Goal: Task Accomplishment & Management: Use online tool/utility

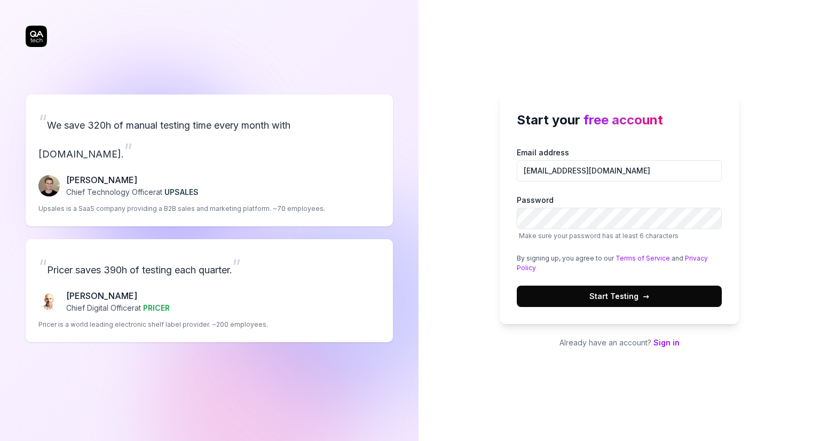
click at [683, 301] on button "Start Testing →" at bounding box center [618, 295] width 205 height 21
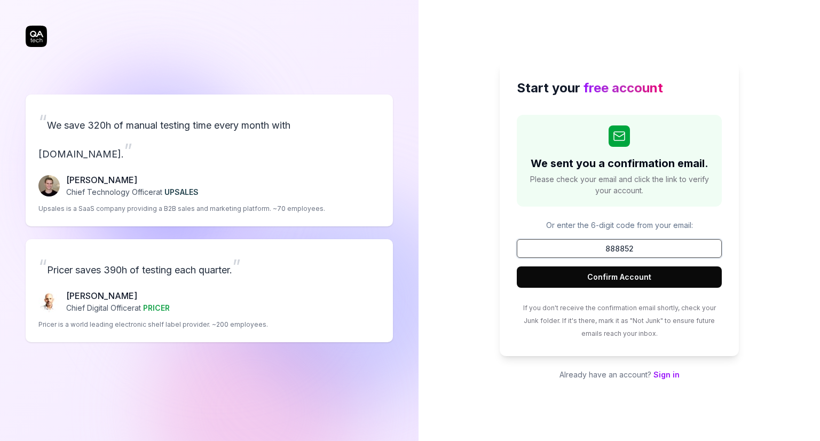
type input "888852"
click at [645, 280] on button "Confirm Account" at bounding box center [618, 276] width 205 height 21
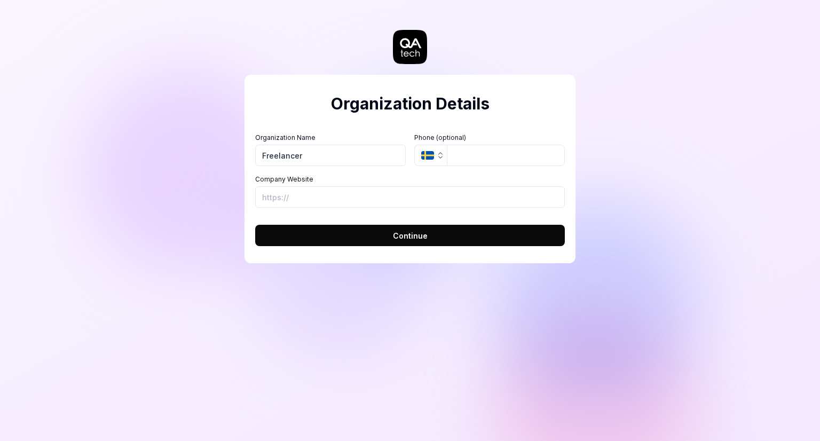
type input "Freelancer"
click at [439, 155] on icon "button" at bounding box center [440, 155] width 9 height 9
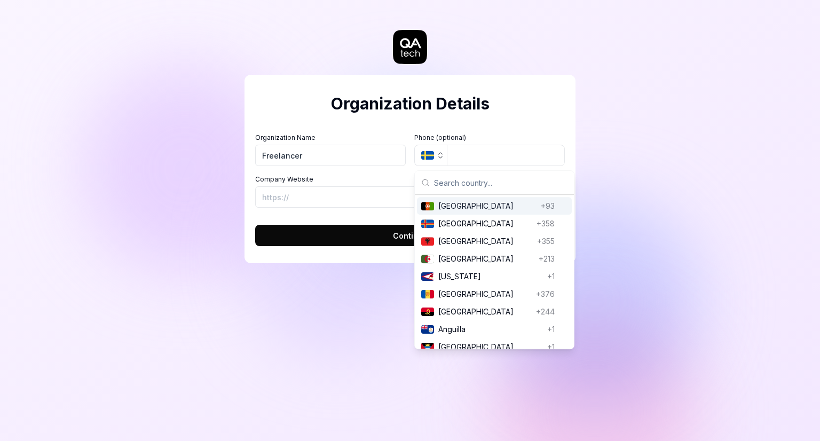
click at [470, 188] on input "text" at bounding box center [500, 182] width 133 height 23
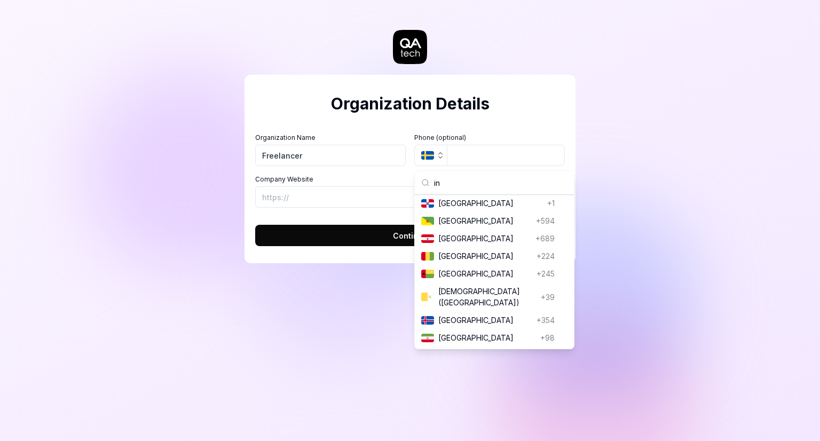
scroll to position [591, 0]
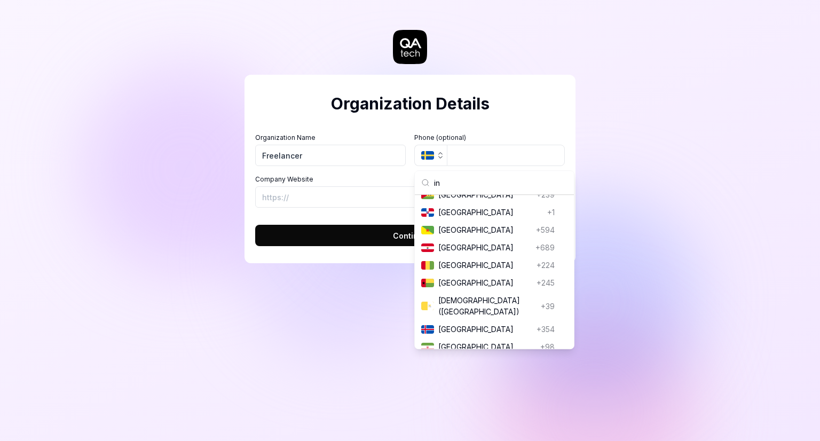
type input "i"
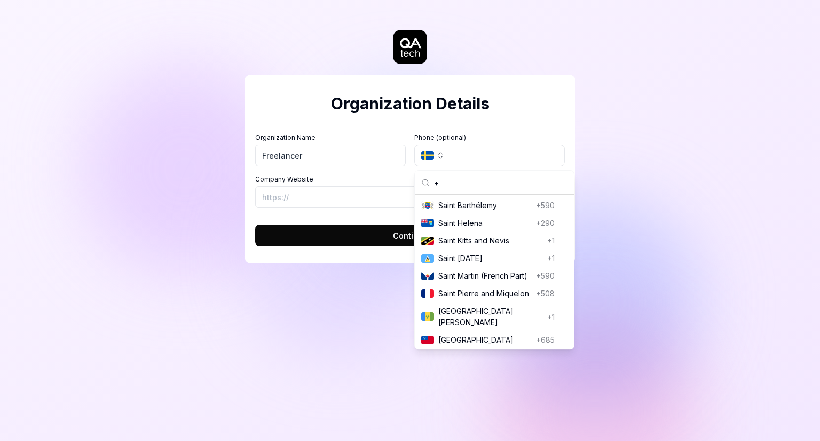
scroll to position [19, 0]
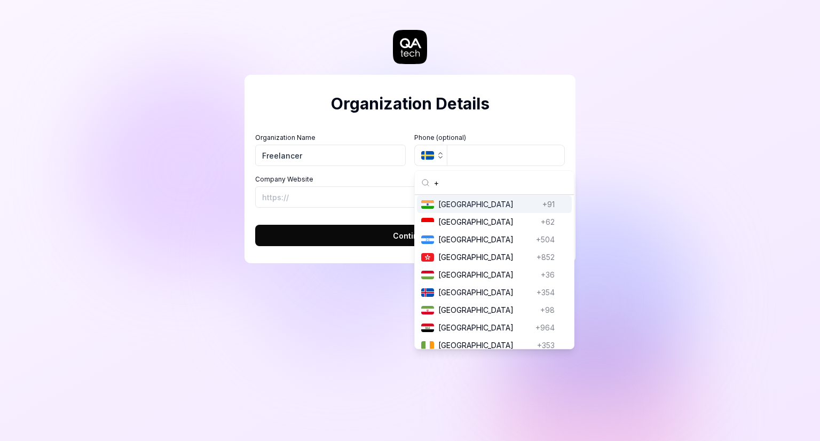
type input "+"
click at [467, 208] on span "[GEOGRAPHIC_DATA]" at bounding box center [488, 203] width 100 height 11
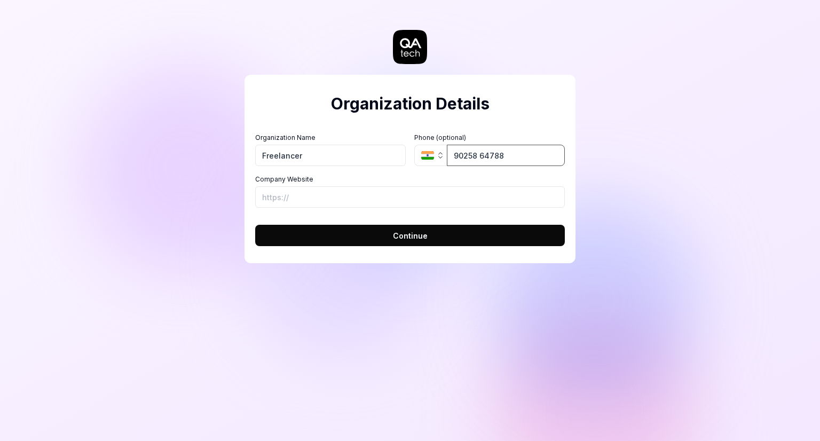
type input "90258 64788"
click at [432, 241] on button "Continue" at bounding box center [409, 235] width 309 height 21
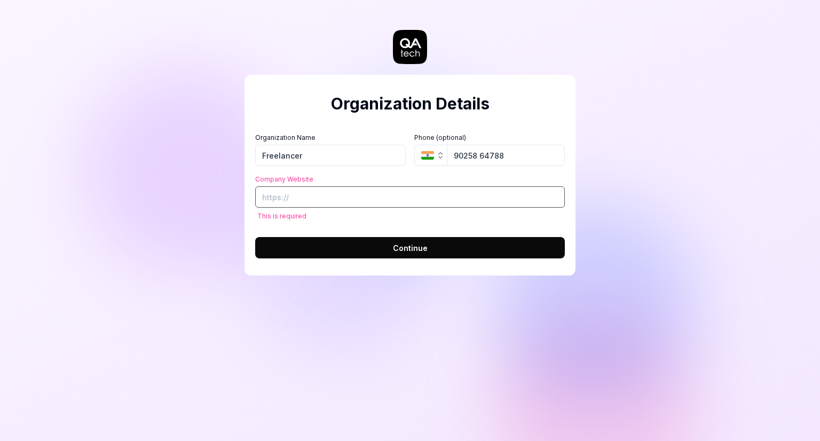
click at [383, 201] on input "Company Website" at bounding box center [409, 196] width 309 height 21
click at [319, 195] on input "Company Website" at bounding box center [409, 196] width 309 height 21
paste input "[URL][DOMAIN_NAME]"
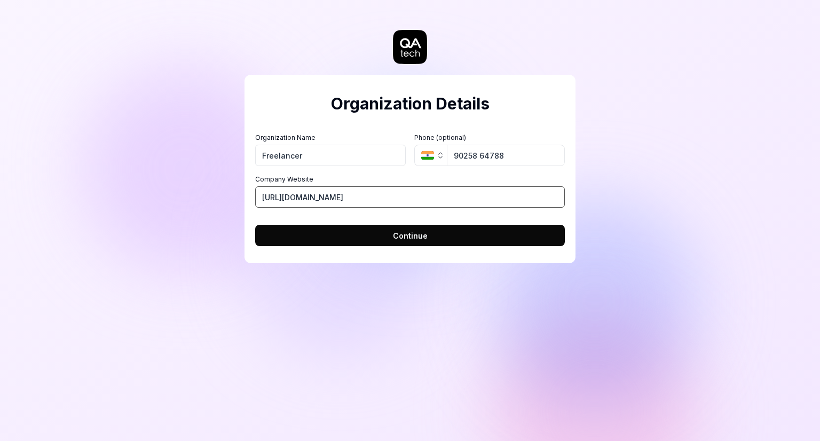
type input "[URL][DOMAIN_NAME]"
click at [380, 238] on button "Continue" at bounding box center [409, 235] width 309 height 21
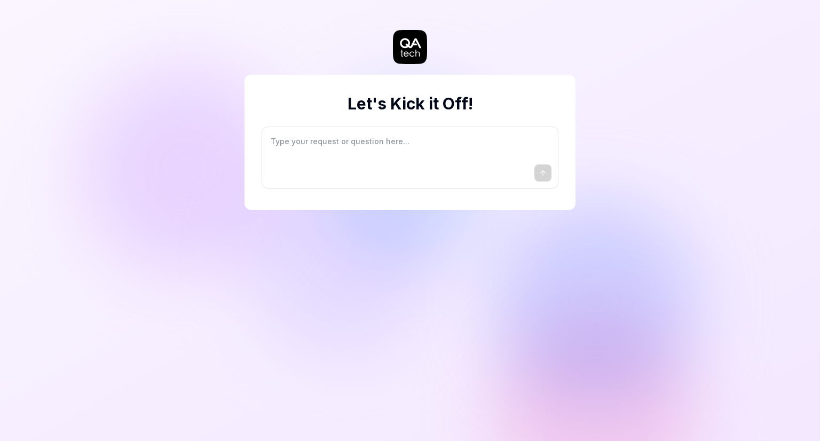
type textarea "*"
type textarea "I"
type textarea "*"
type textarea "I"
type textarea "*"
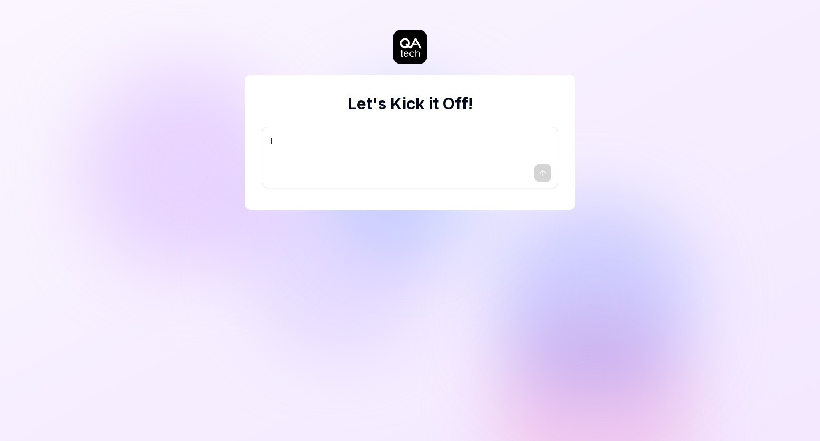
type textarea "I w"
type textarea "*"
type textarea "I wa"
type textarea "*"
type textarea "I wan"
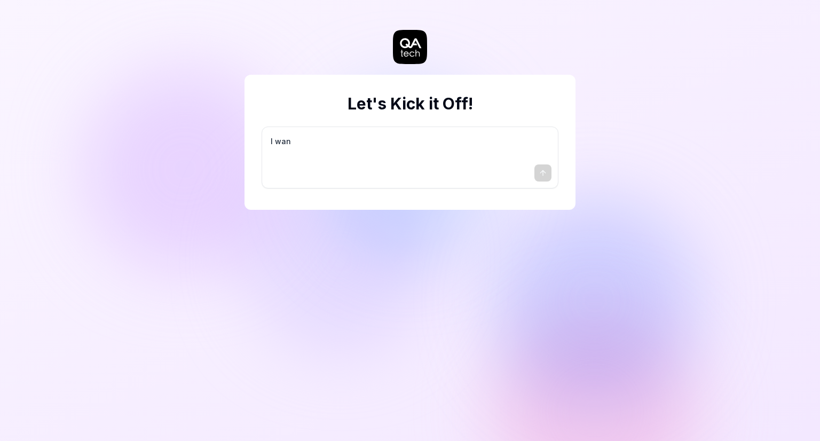
type textarea "*"
type textarea "I want"
type textarea "*"
type textarea "I want"
type textarea "*"
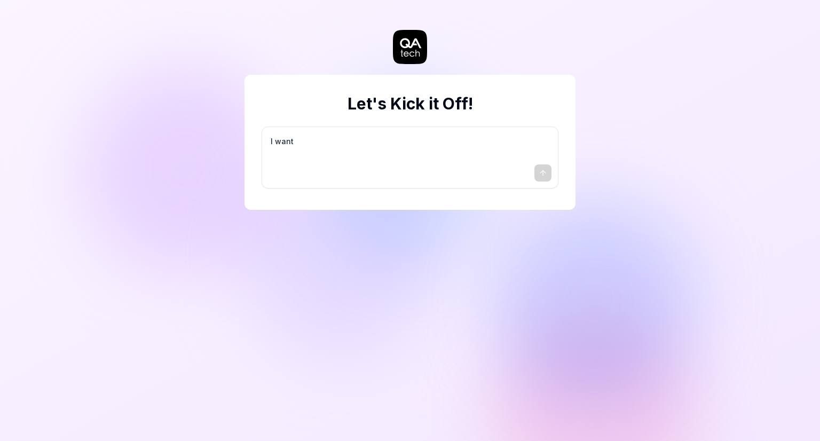
type textarea "I want a"
type textarea "*"
type textarea "I want a"
type textarea "*"
type textarea "I want a g"
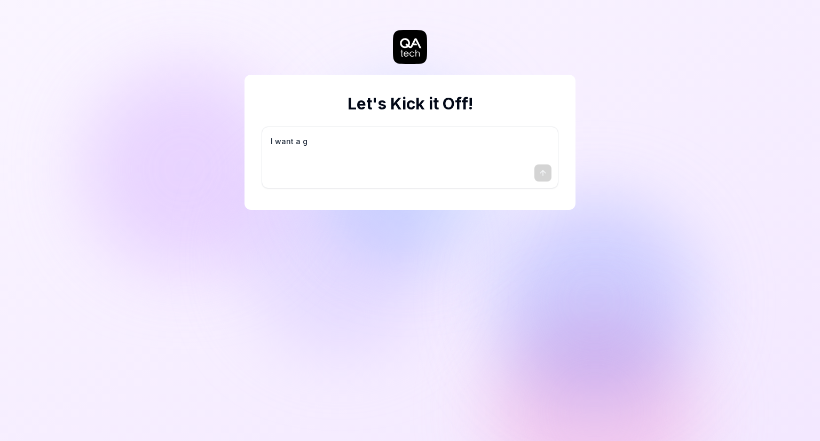
type textarea "*"
type textarea "I want a go"
type textarea "*"
type textarea "I want a goo"
type textarea "*"
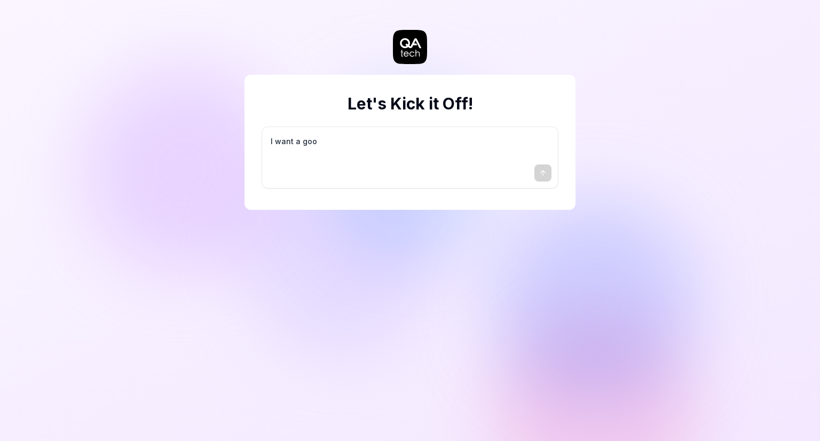
type textarea "I want a good"
type textarea "*"
type textarea "I want a good"
type textarea "*"
type textarea "I want a good t"
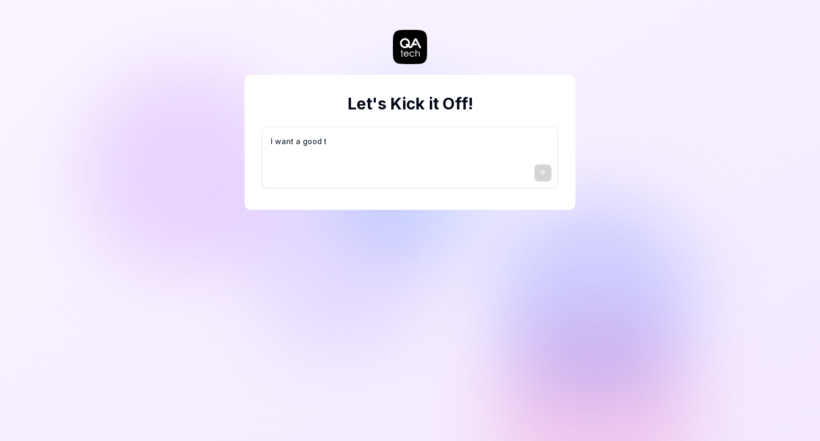
type textarea "*"
type textarea "I want a good te"
type textarea "*"
type textarea "I want a good tes"
type textarea "*"
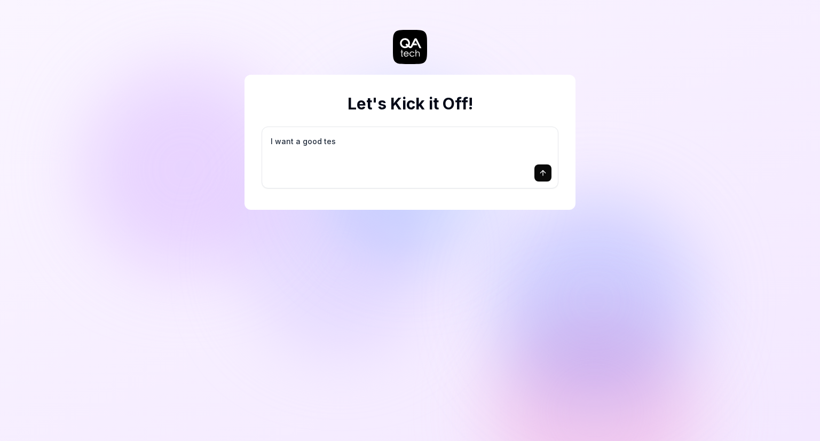
type textarea "I want a good test"
type textarea "*"
type textarea "I want a good test"
type textarea "*"
type textarea "I want a good test s"
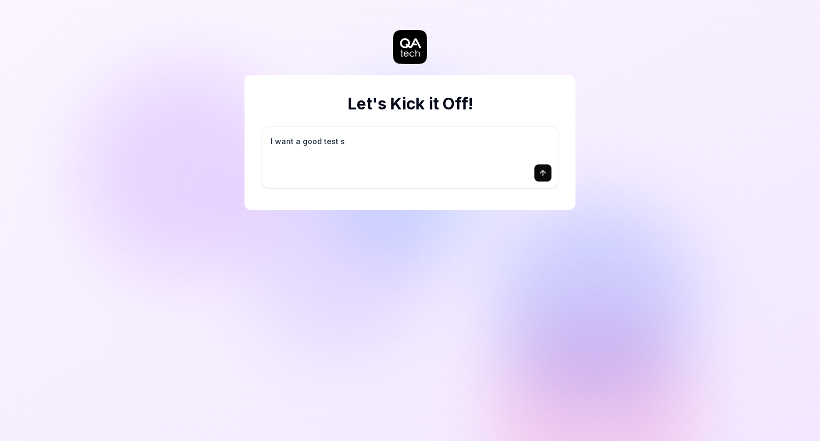
type textarea "*"
type textarea "I want a good test se"
type textarea "*"
type textarea "I want a good test set"
type textarea "*"
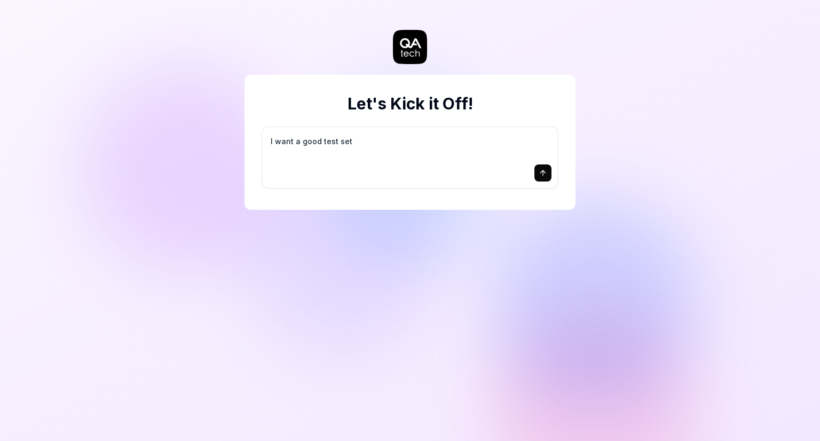
type textarea "I want a good test setu"
type textarea "*"
type textarea "I want a good test setup"
type textarea "*"
type textarea "I want a good test setup"
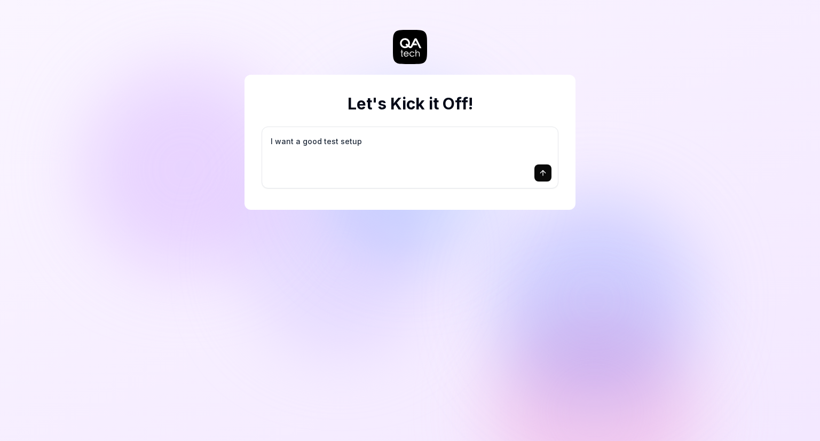
type textarea "*"
type textarea "I want a good test setup f"
type textarea "*"
type textarea "I want a good test setup fo"
type textarea "*"
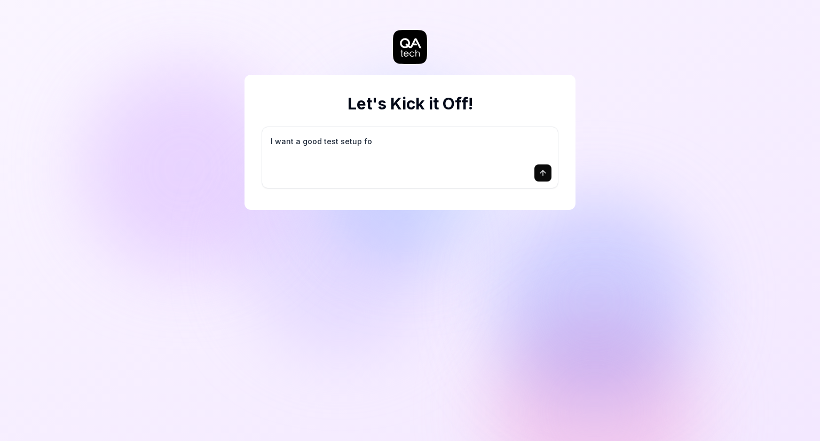
type textarea "I want a good test setup for"
type textarea "*"
type textarea "I want a good test setup for"
type textarea "*"
type textarea "I want a good test setup for m"
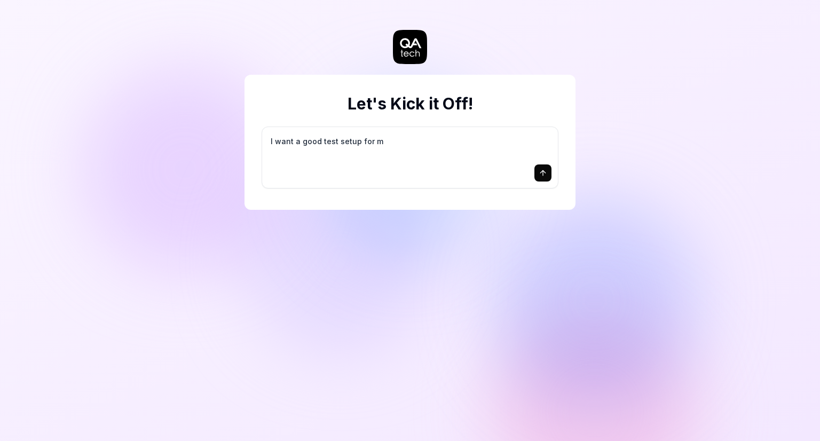
type textarea "*"
type textarea "I want a good test setup for my"
type textarea "*"
type textarea "I want a good test setup for my"
type textarea "*"
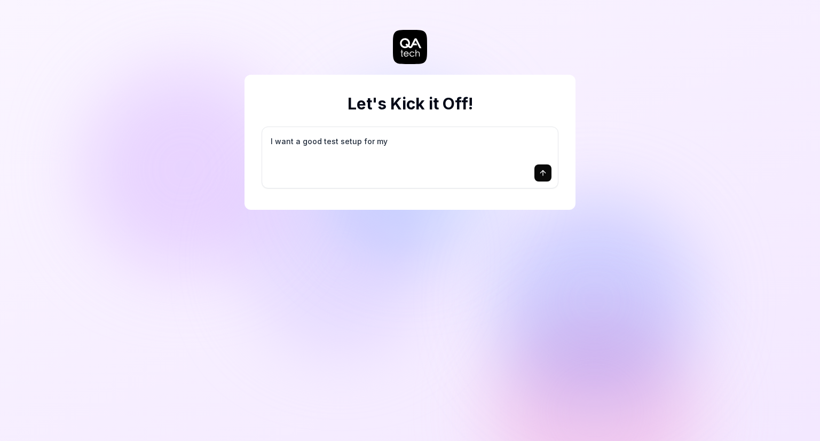
type textarea "I want a good test setup for my s"
type textarea "*"
type textarea "I want a good test setup for my si"
type textarea "*"
type textarea "I want a good test setup for my sit"
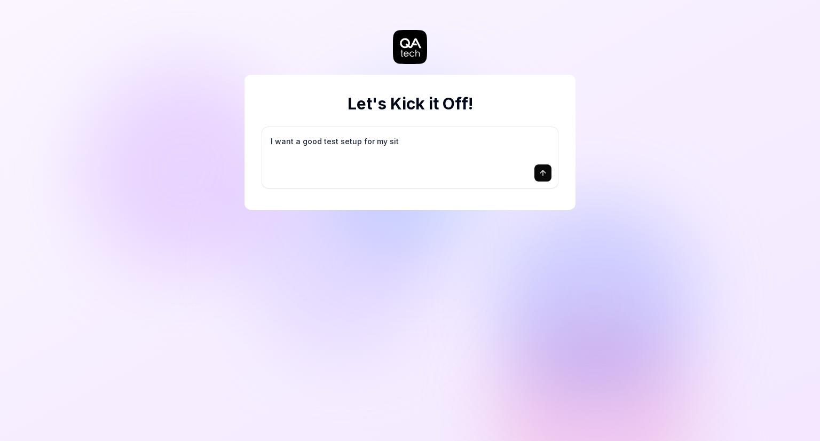
type textarea "*"
type textarea "I want a good test setup for my site"
type textarea "*"
type textarea "I want a good test setup for my site"
type textarea "*"
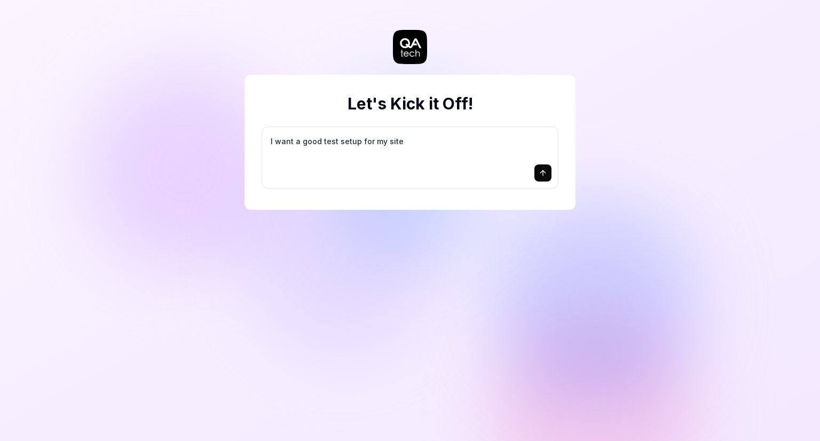
type textarea "I want a good test setup for my site -"
type textarea "*"
type textarea "I want a good test setup for my site -"
type textarea "*"
type textarea "I want a good test setup for my site - h"
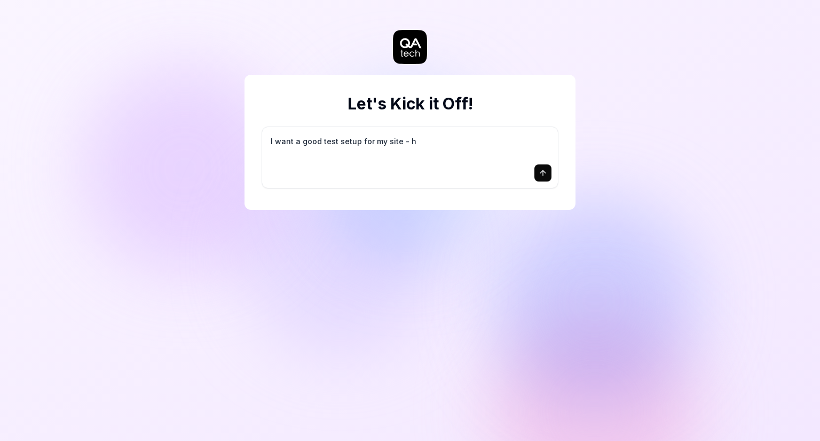
type textarea "*"
type textarea "I want a good test setup for my site - he"
type textarea "*"
type textarea "I want a good test setup for my site - hel"
type textarea "*"
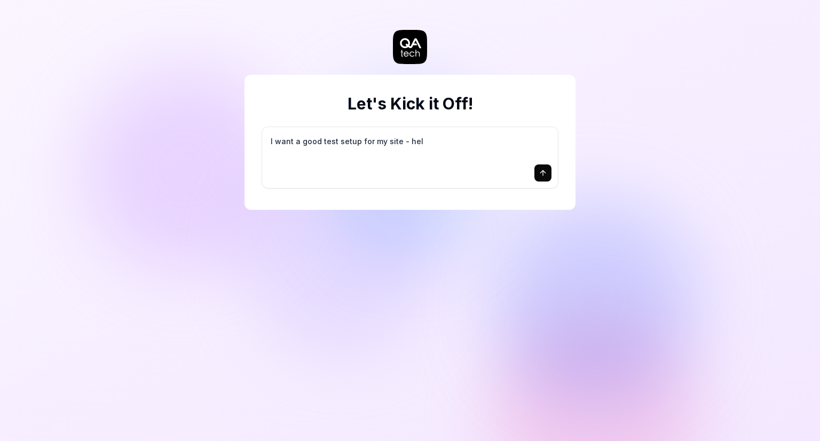
type textarea "I want a good test setup for my site - help"
type textarea "*"
type textarea "I want a good test setup for my site - help"
type textarea "*"
type textarea "I want a good test setup for my site - help m"
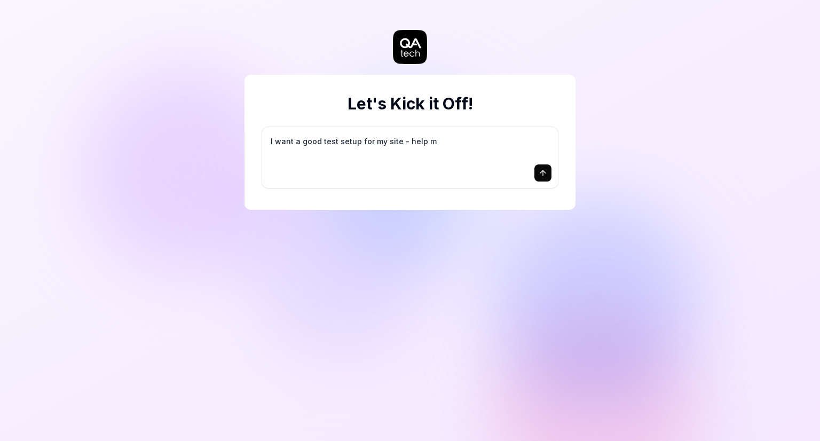
type textarea "*"
type textarea "I want a good test setup for my site - help me"
type textarea "*"
type textarea "I want a good test setup for my site - help me"
type textarea "*"
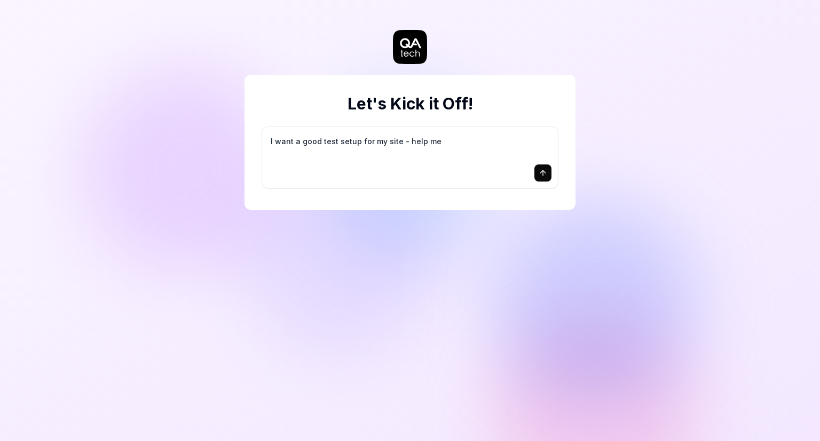
type textarea "I want a good test setup for my site - help me c"
type textarea "*"
type textarea "I want a good test setup for my site - help me cr"
type textarea "*"
type textarea "I want a good test setup for my site - help me cre"
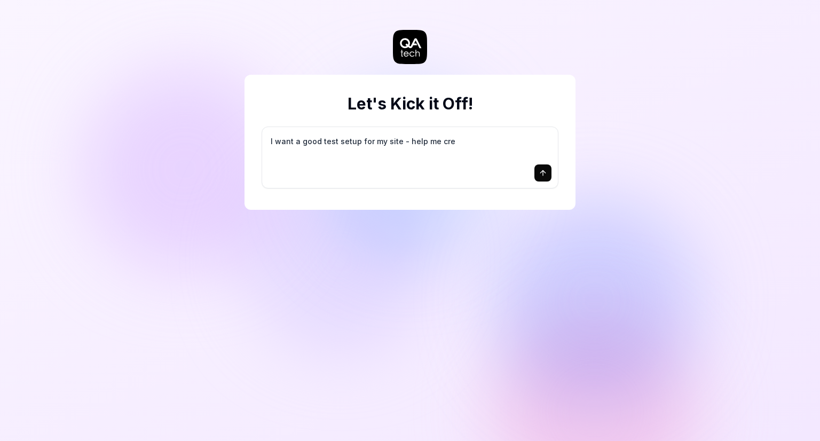
type textarea "*"
type textarea "I want a good test setup for my site - help me crea"
type textarea "*"
type textarea "I want a good test setup for my site - help me creat"
type textarea "*"
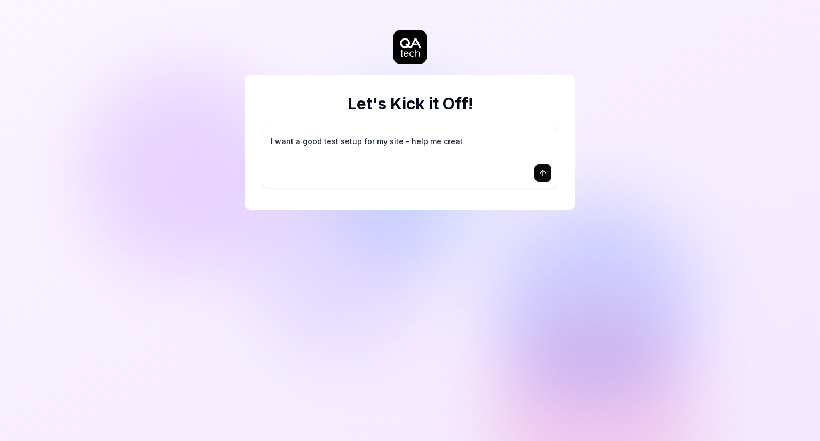
type textarea "I want a good test setup for my site - help me create"
type textarea "*"
type textarea "I want a good test setup for my site - help me create"
type textarea "*"
type textarea "I want a good test setup for my site - help me create t"
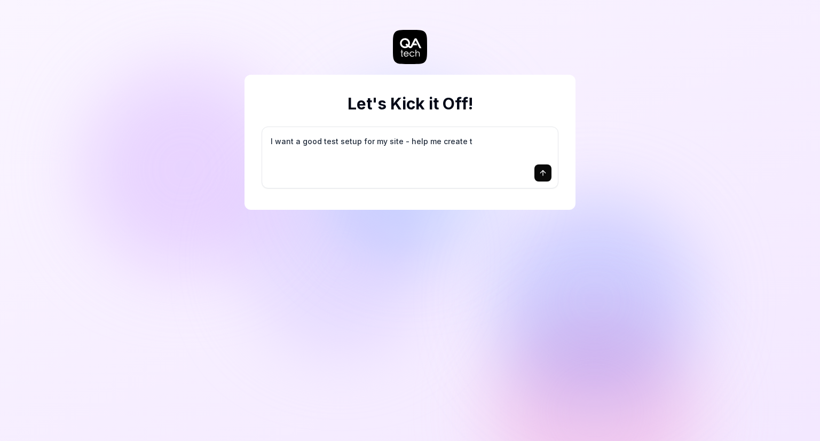
type textarea "*"
type textarea "I want a good test setup for my site - help me create th"
type textarea "*"
type textarea "I want a good test setup for my site - help me create the"
type textarea "*"
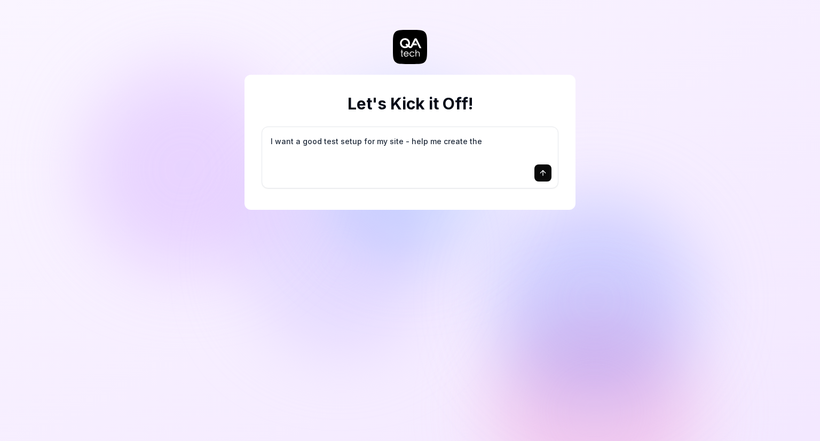
type textarea "I want a good test setup for my site - help me create the"
type textarea "*"
type textarea "I want a good test setup for my site - help me create the f"
type textarea "*"
type textarea "I want a good test setup for my site - help me create the fi"
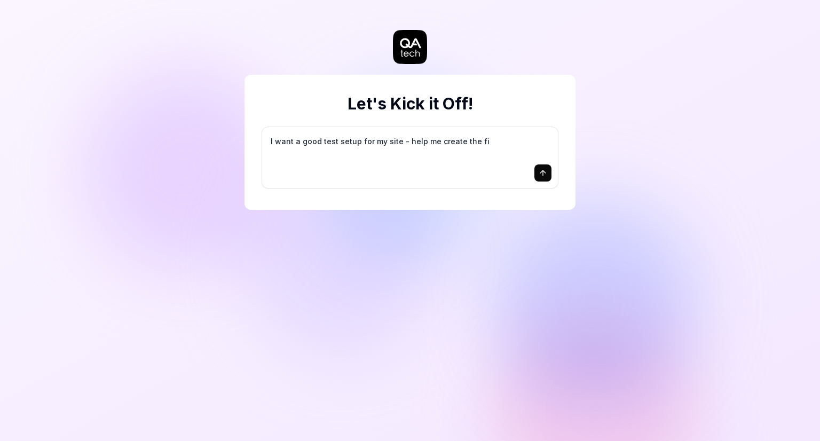
type textarea "*"
type textarea "I want a good test setup for my site - help me create the fir"
type textarea "*"
type textarea "I want a good test setup for my site - help me create the firs"
type textarea "*"
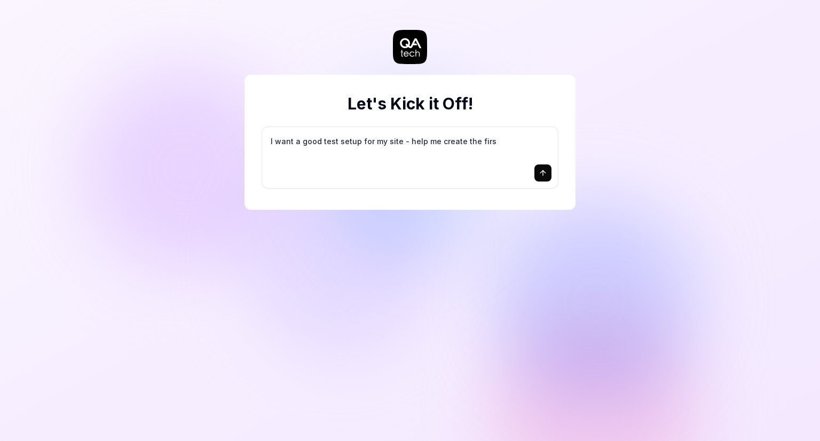
type textarea "I want a good test setup for my site - help me create the first"
type textarea "*"
type textarea "I want a good test setup for my site - help me create the first"
type textarea "*"
type textarea "I want a good test setup for my site - help me create the first 3"
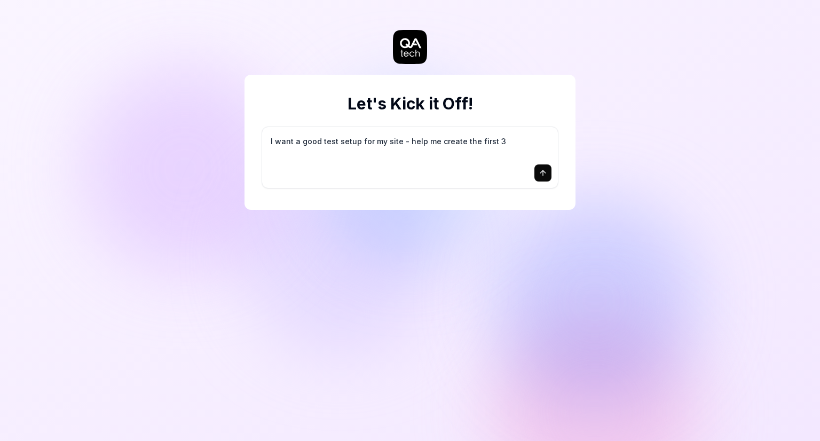
type textarea "*"
type textarea "I want a good test setup for my site - help me create the first 3-"
type textarea "*"
type textarea "I want a good test setup for my site - help me create the first 3-5"
type textarea "*"
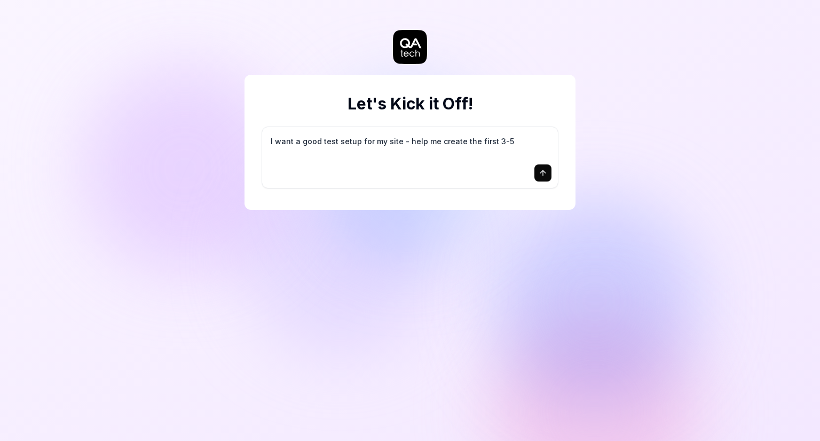
type textarea "I want a good test setup for my site - help me create the first 3-5"
type textarea "*"
type textarea "I want a good test setup for my site - help me create the first 3-5 t"
type textarea "*"
type textarea "I want a good test setup for my site - help me create the first 3-5 te"
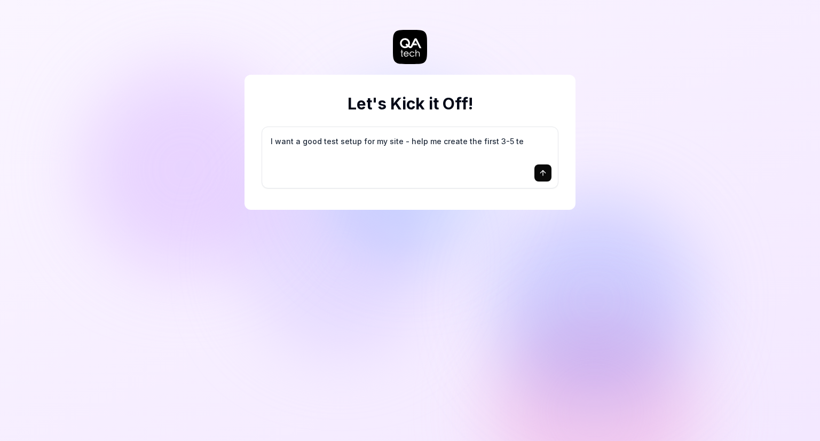
type textarea "*"
type textarea "I want a good test setup for my site - help me create the first 3-5 tes"
type textarea "*"
type textarea "I want a good test setup for my site - help me create the first 3-5 test"
type textarea "*"
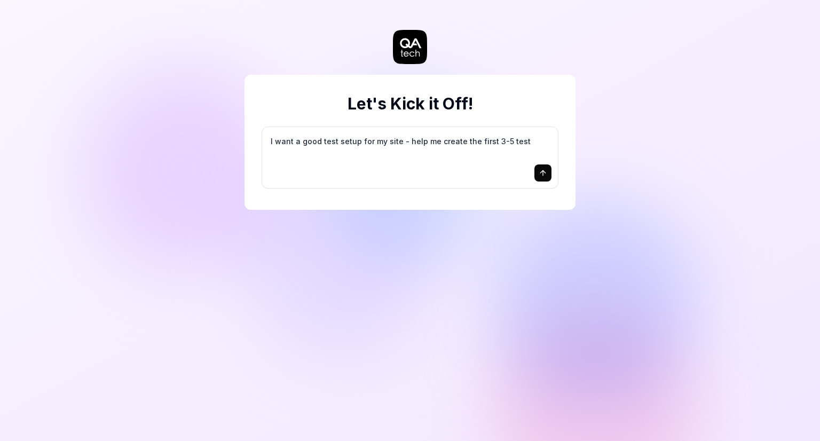
type textarea "I want a good test setup for my site - help me create the first 3-5 test"
type textarea "*"
type textarea "I want a good test setup for my site - help me create the first 3-5 test c"
type textarea "*"
type textarea "I want a good test setup for my site - help me create the first 3-5 test ca"
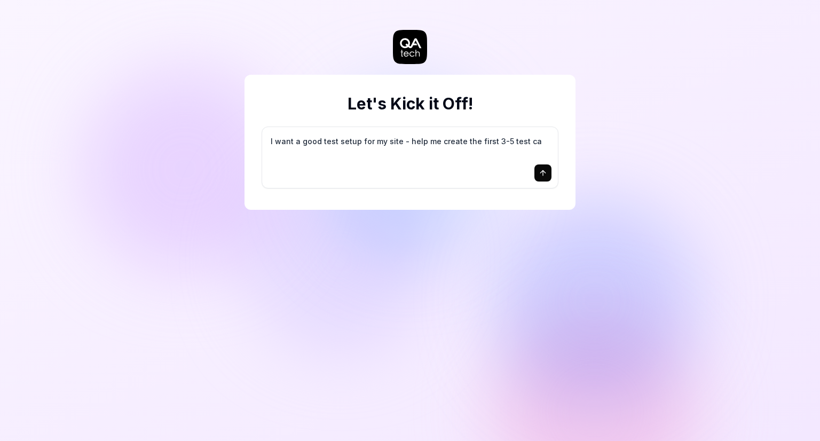
type textarea "*"
type textarea "I want a good test setup for my site - help me create the first 3-5 test cas"
type textarea "*"
type textarea "I want a good test setup for my site - help me create the first 3-5 test case"
type textarea "*"
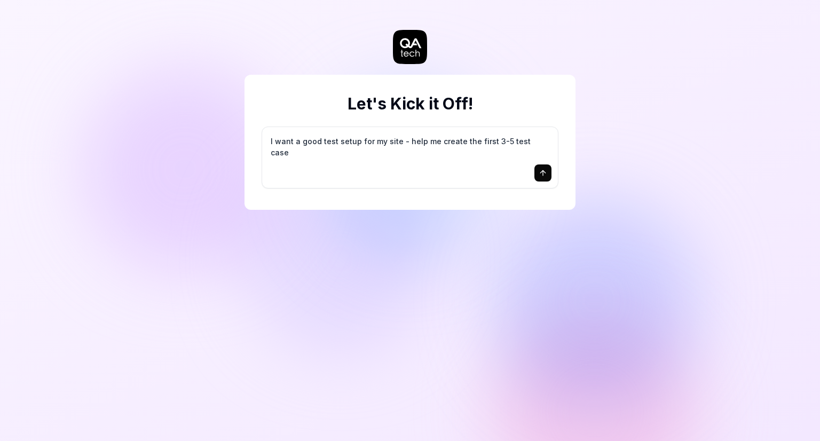
type textarea "I want a good test setup for my site - help me create the first 3-5 test cases"
click at [545, 176] on icon "submit" at bounding box center [542, 173] width 9 height 9
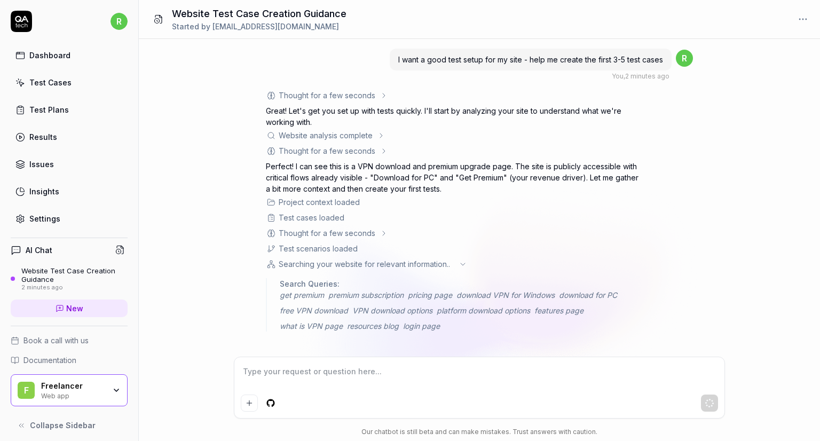
click at [352, 375] on textarea at bounding box center [479, 376] width 477 height 27
click at [462, 265] on icon at bounding box center [462, 264] width 9 height 9
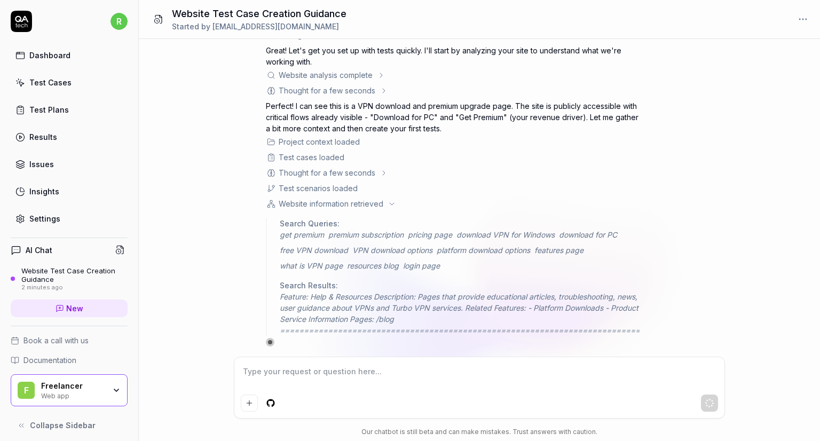
click at [309, 371] on textarea at bounding box center [479, 376] width 477 height 27
type textarea "*"
type textarea "C"
type textarea "*"
type textarea "Ca"
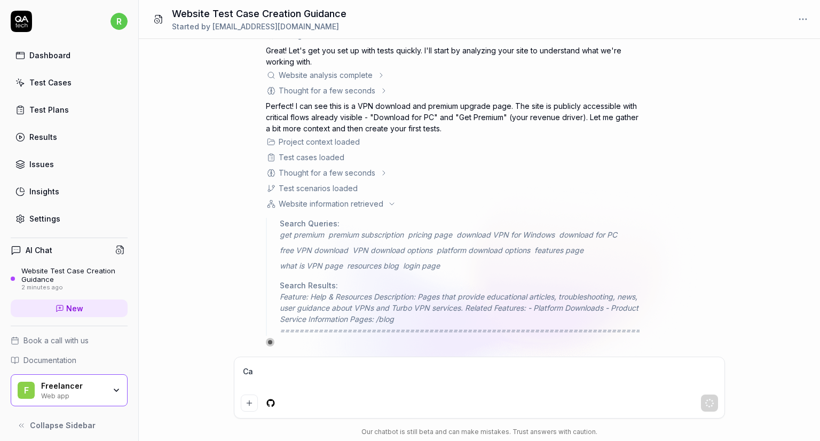
type textarea "*"
type textarea "Ca"
type textarea "*"
type textarea "Ca"
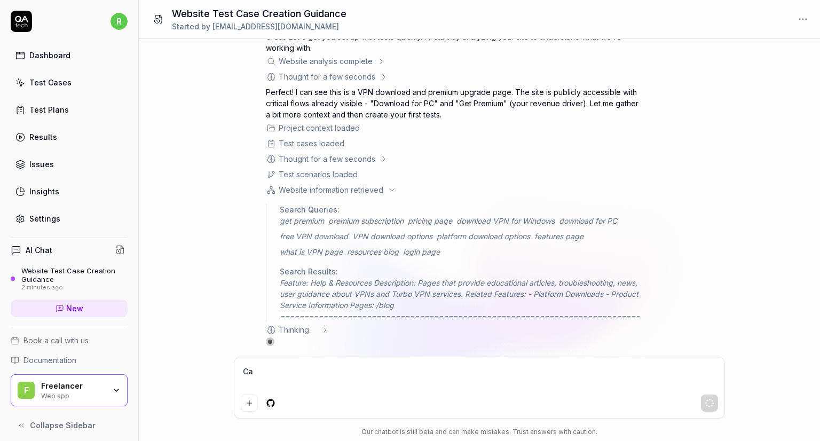
type textarea "*"
type textarea "Can"
type textarea "*"
type textarea "Can"
type textarea "*"
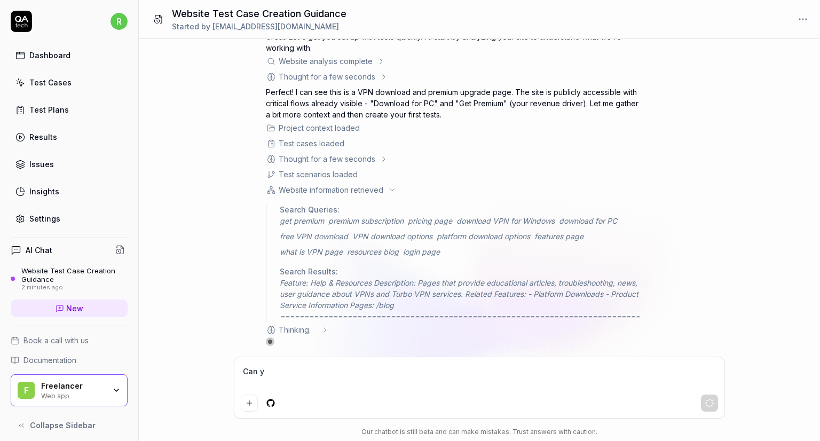
type textarea "Can yo"
type textarea "*"
type textarea "Can yoi"
type textarea "*"
type textarea "Can yoiu"
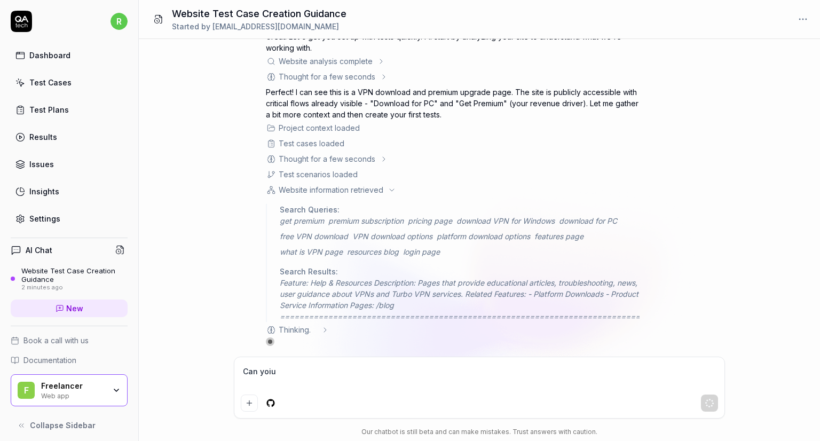
type textarea "*"
type textarea "Can yoiur"
type textarea "*"
type textarea "Can yoiu"
type textarea "*"
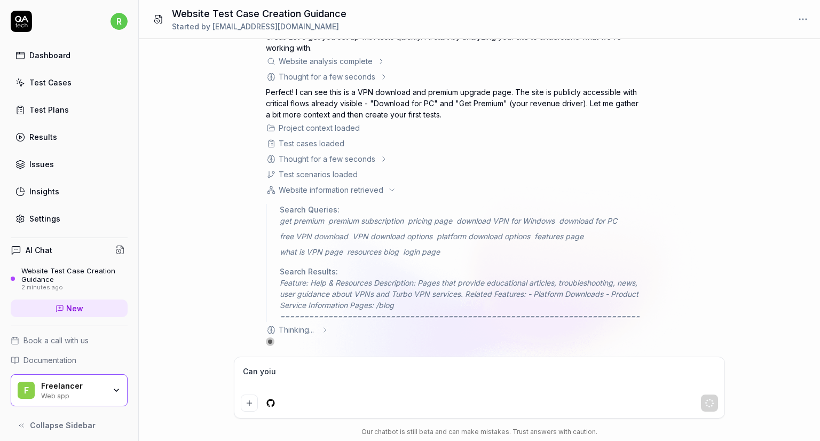
type textarea "Can yoi"
type textarea "*"
type textarea "Can yo"
type textarea "*"
type textarea "Can you"
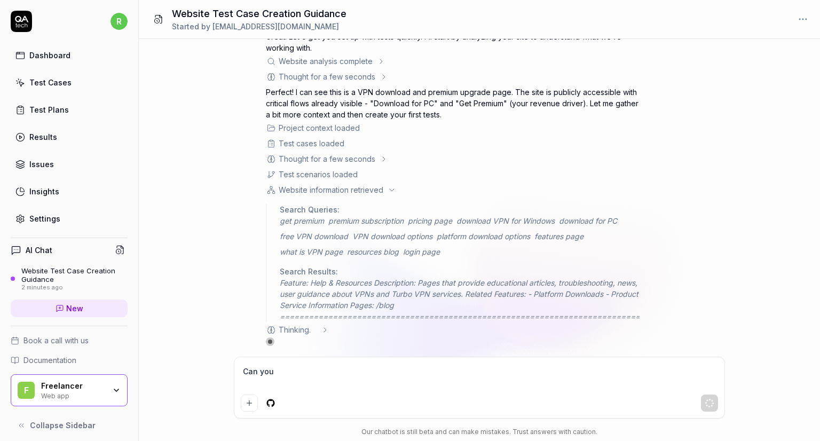
type textarea "*"
type textarea "Can you"
type textarea "*"
type textarea "Can you c"
type textarea "*"
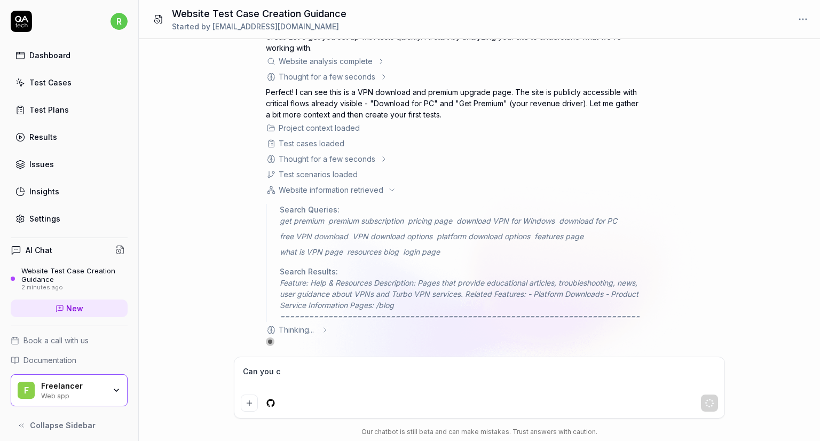
type textarea "Can you cr"
type textarea "*"
type textarea "Can you cre"
type textarea "*"
type textarea "Can you crea"
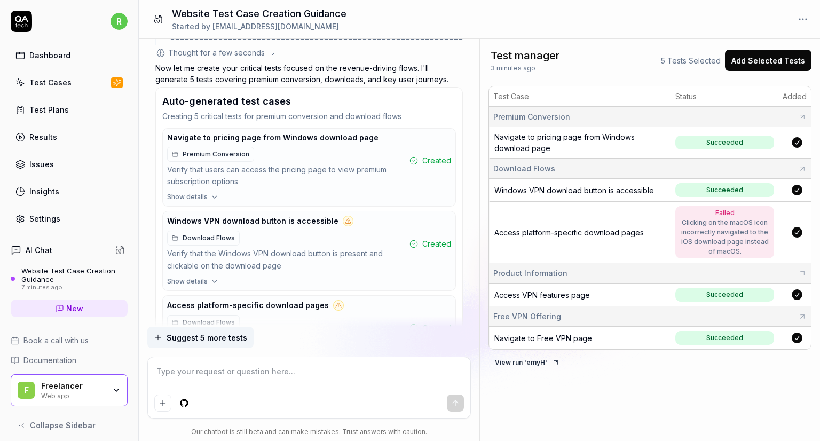
scroll to position [373, 0]
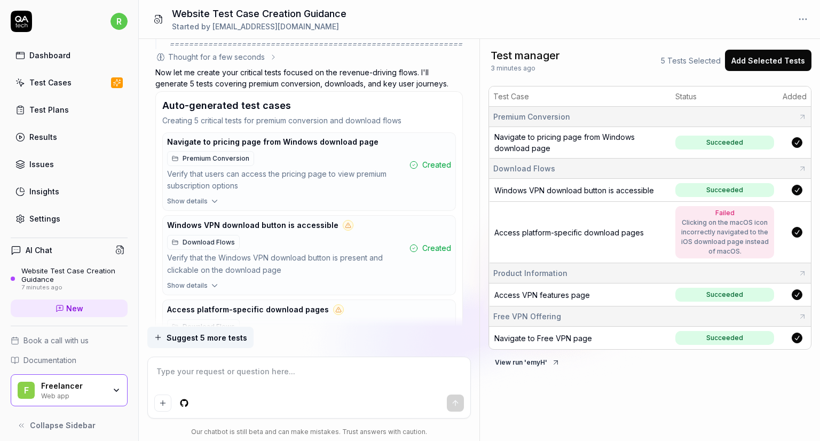
click at [211, 199] on icon "button" at bounding box center [215, 201] width 10 height 10
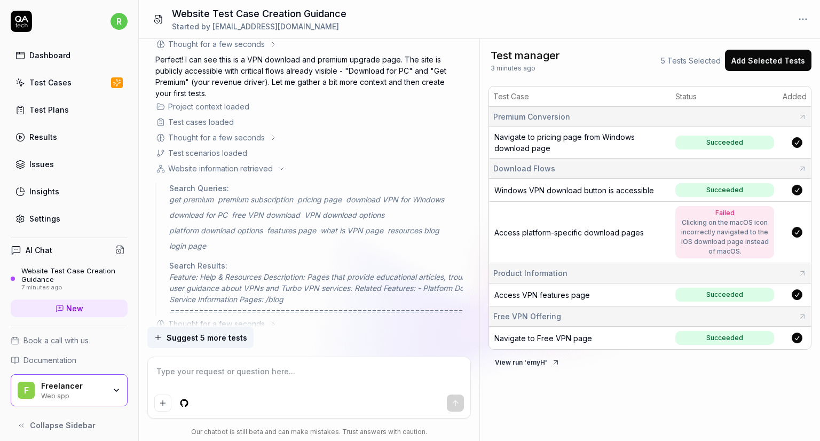
scroll to position [0, 0]
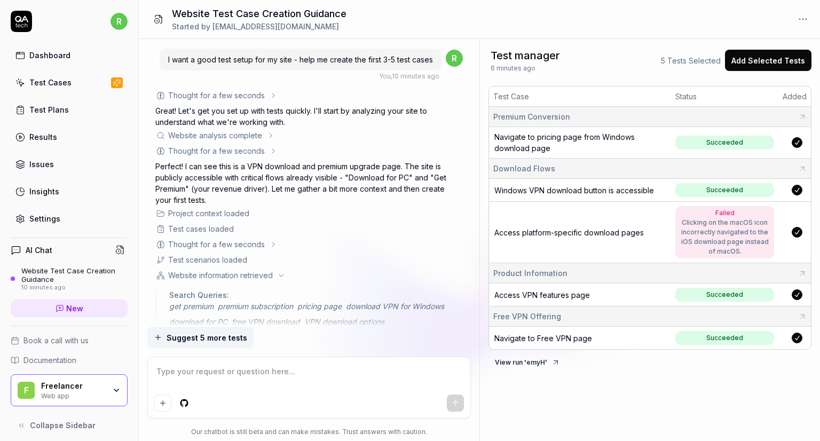
click at [760, 65] on button "Add Selected Tests" at bounding box center [768, 60] width 86 height 21
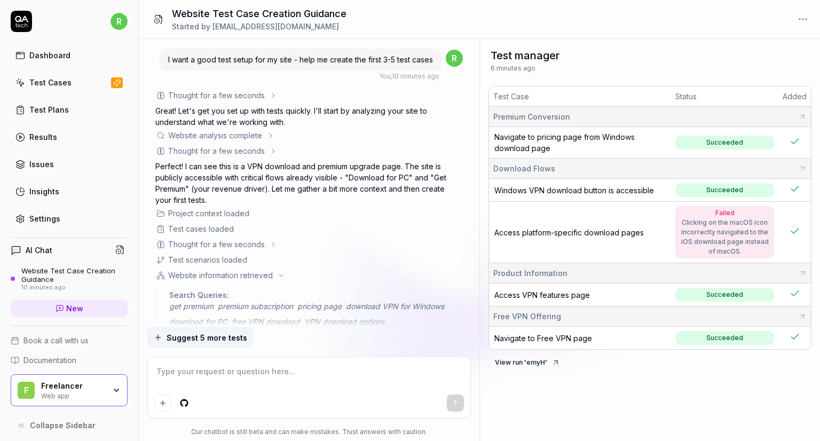
click at [108, 393] on div "F Freelancer Web app" at bounding box center [69, 390] width 117 height 32
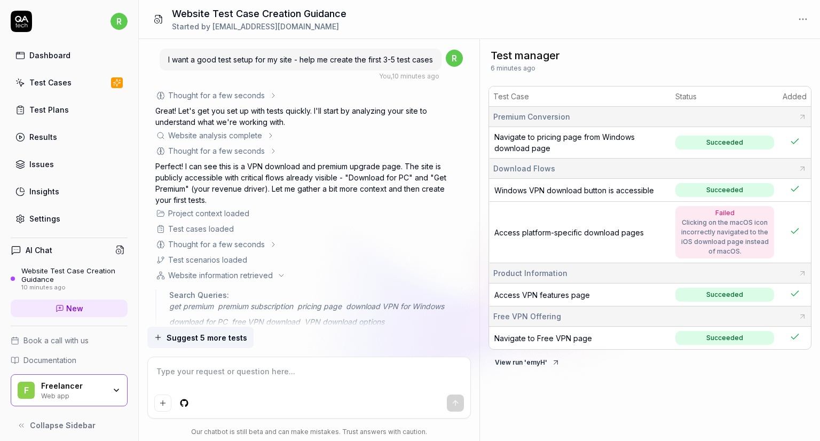
click at [91, 109] on link "Test Plans" at bounding box center [69, 109] width 117 height 21
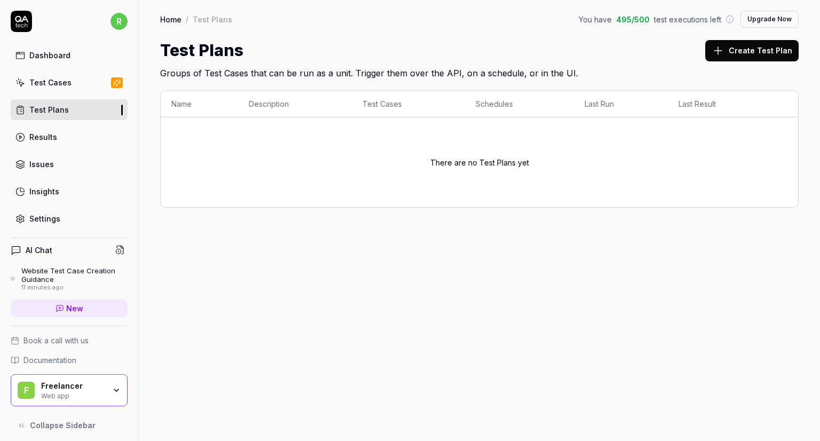
click at [44, 78] on div "Test Cases" at bounding box center [50, 82] width 42 height 11
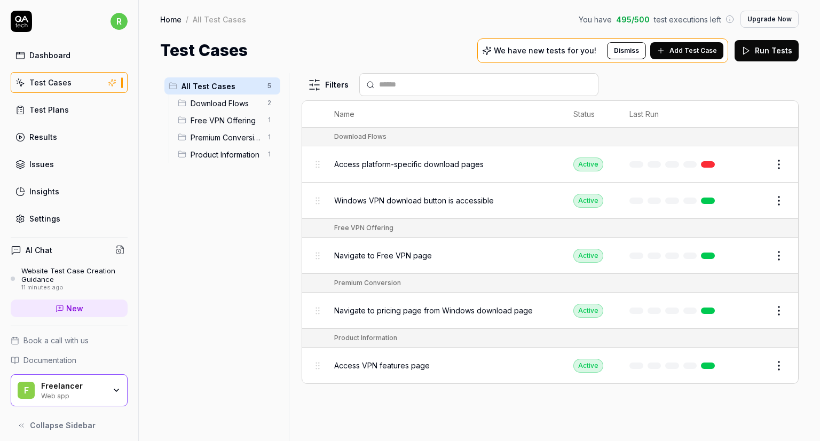
click at [90, 111] on link "Test Plans" at bounding box center [69, 109] width 117 height 21
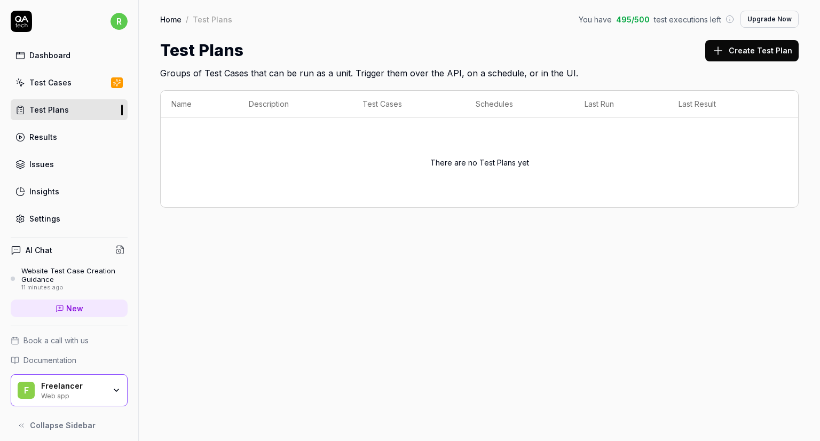
click at [732, 52] on button "Create Test Plan" at bounding box center [751, 50] width 93 height 21
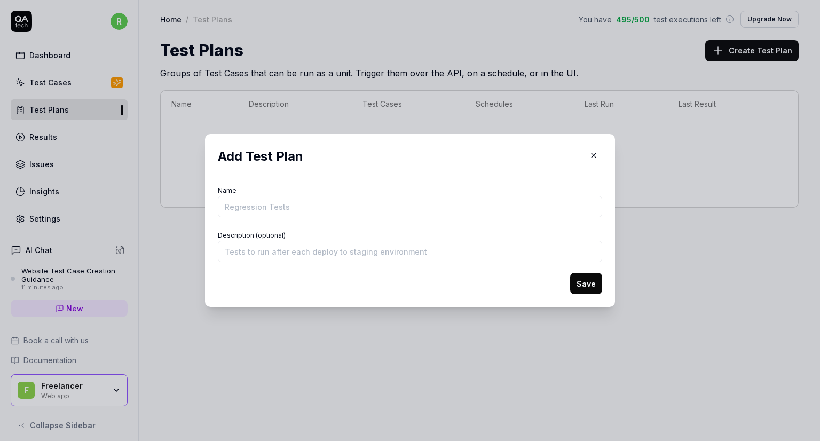
click at [369, 206] on input "Name" at bounding box center [410, 206] width 384 height 21
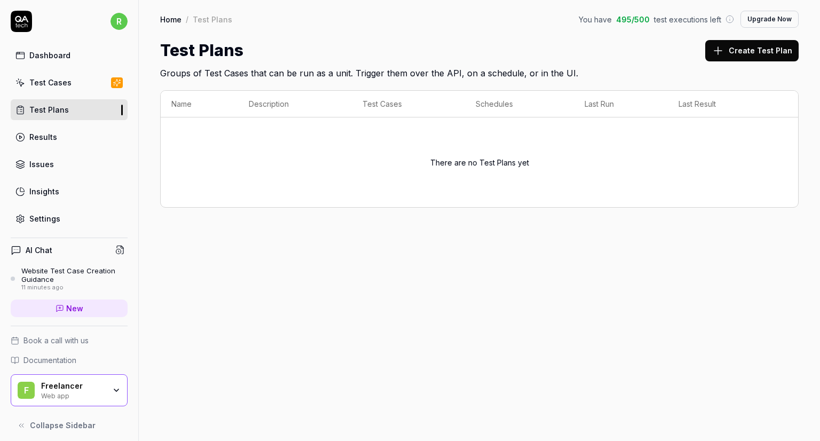
click at [745, 52] on button "Create Test Plan" at bounding box center [751, 50] width 93 height 21
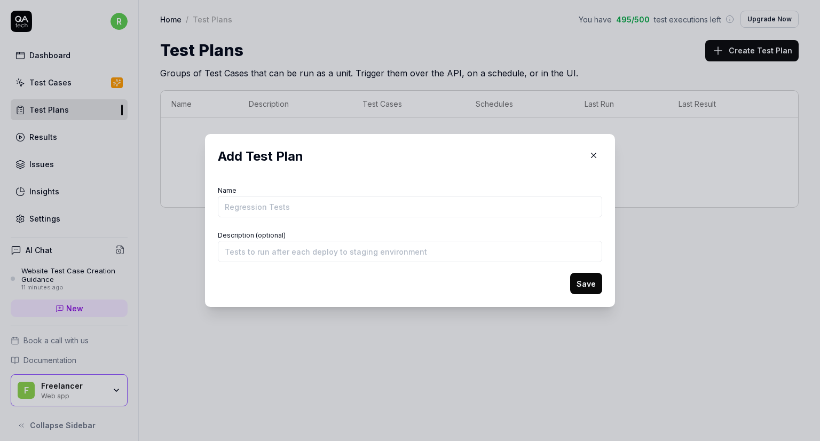
click at [362, 209] on input "Name" at bounding box center [410, 206] width 384 height 21
click at [311, 253] on input "Description (optional)" at bounding box center [410, 251] width 384 height 21
click at [577, 283] on button "Save" at bounding box center [586, 283] width 32 height 21
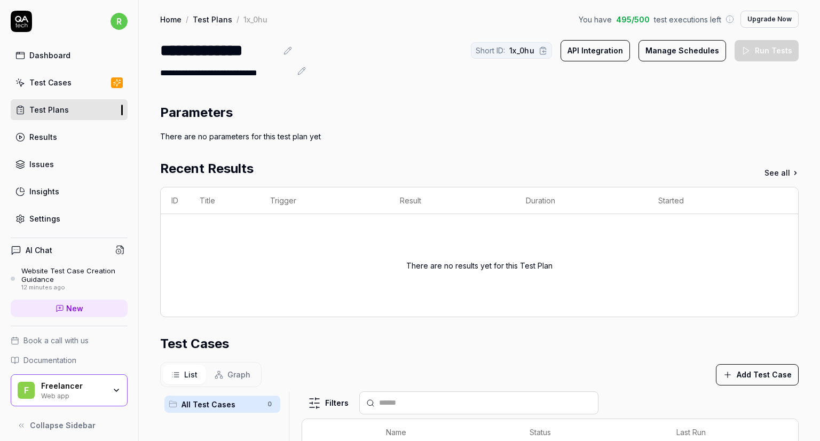
click at [174, 201] on th "ID" at bounding box center [175, 200] width 28 height 27
click at [195, 238] on div "There are no results yet for this Test Plan" at bounding box center [479, 265] width 616 height 77
click at [184, 227] on div "There are no results yet for this Test Plan" at bounding box center [479, 265] width 616 height 77
click at [792, 176] on icon at bounding box center [795, 173] width 6 height 6
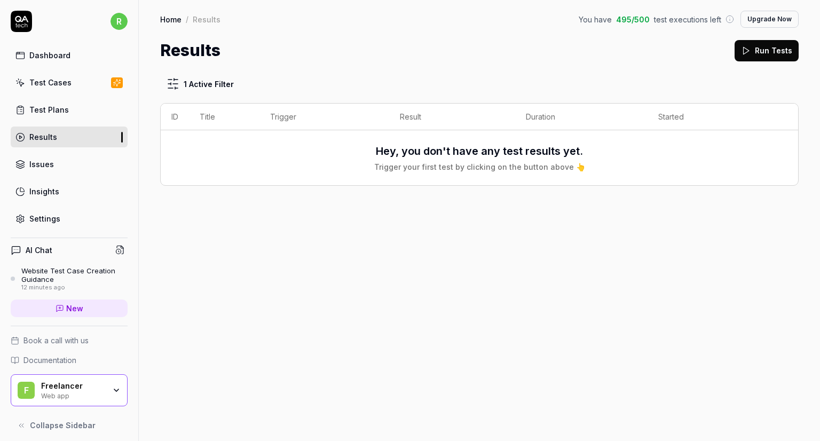
click at [753, 54] on button "Run Tests" at bounding box center [766, 50] width 64 height 21
click at [490, 152] on h3 "Hey, you don't have any test results yet." at bounding box center [479, 151] width 207 height 16
click at [171, 116] on th "ID" at bounding box center [175, 117] width 28 height 27
click at [180, 86] on html "r Dashboard Test Cases Test Plans Results Issues Insights Settings AI Chat Webs…" at bounding box center [410, 220] width 820 height 441
click at [316, 293] on html "r Dashboard Test Cases Test Plans Results Issues Insights Settings AI Chat Webs…" at bounding box center [410, 220] width 820 height 441
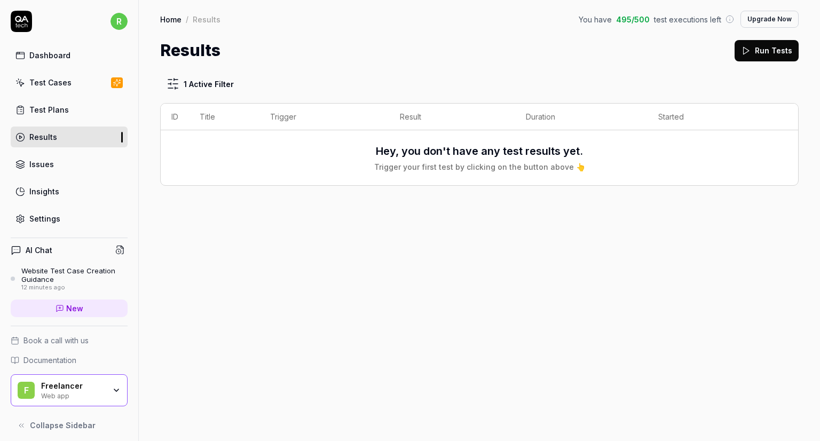
click at [79, 164] on link "Issues" at bounding box center [69, 164] width 117 height 21
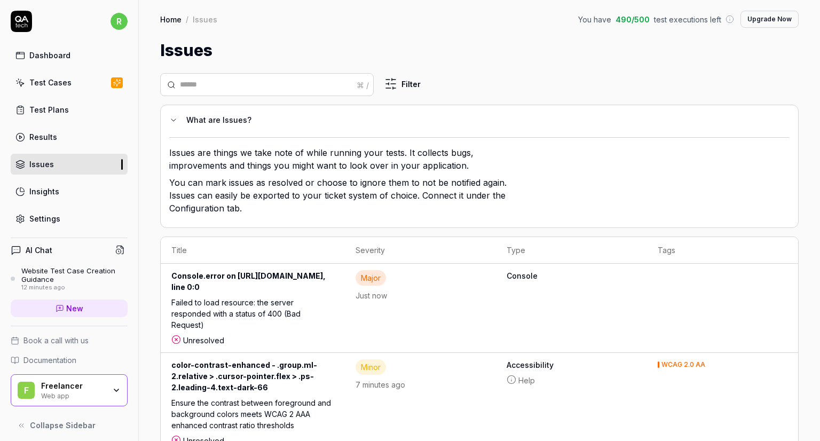
click at [57, 194] on div "Insights" at bounding box center [44, 191] width 30 height 11
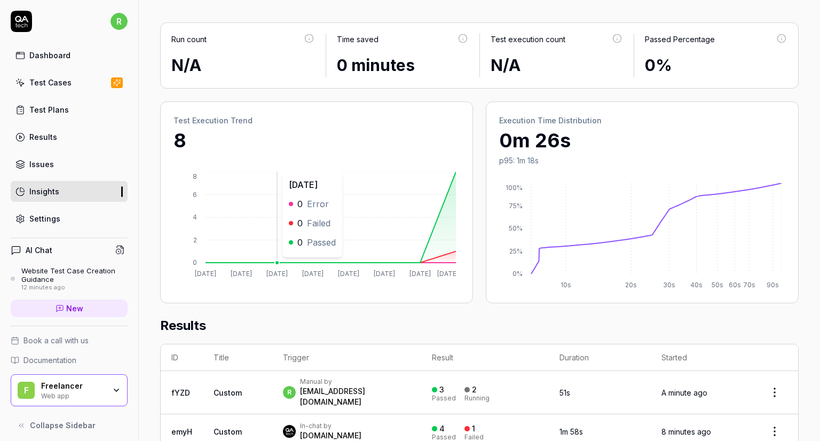
scroll to position [59, 0]
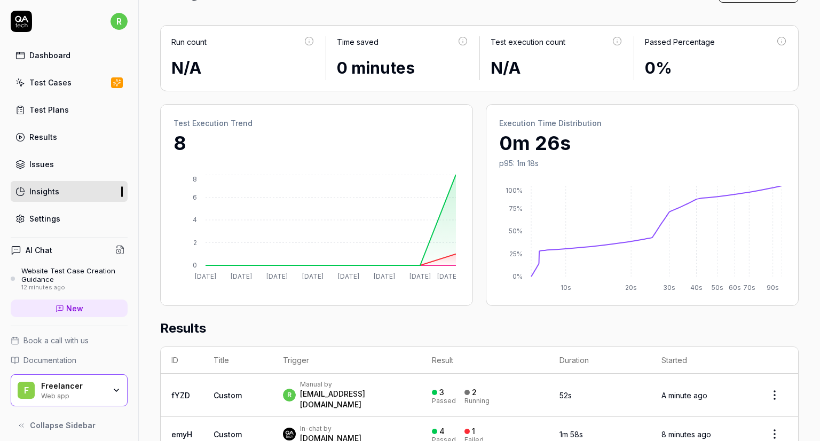
click at [81, 221] on link "Settings" at bounding box center [69, 218] width 117 height 21
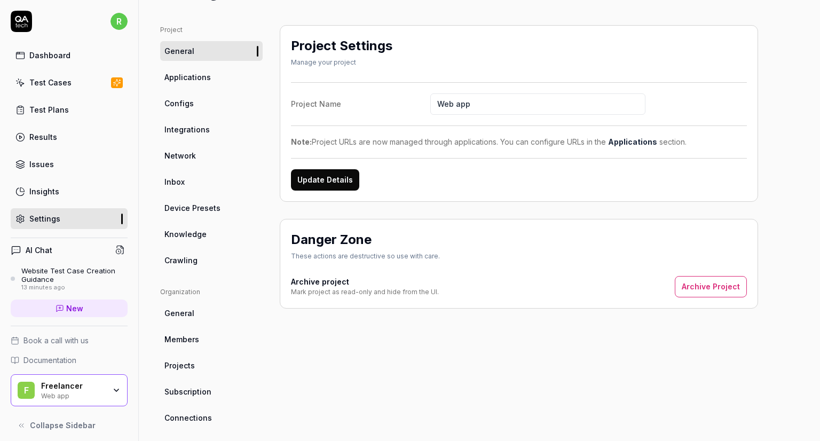
click at [66, 57] on div "Dashboard" at bounding box center [49, 55] width 41 height 11
